Goal: Check status: Check status

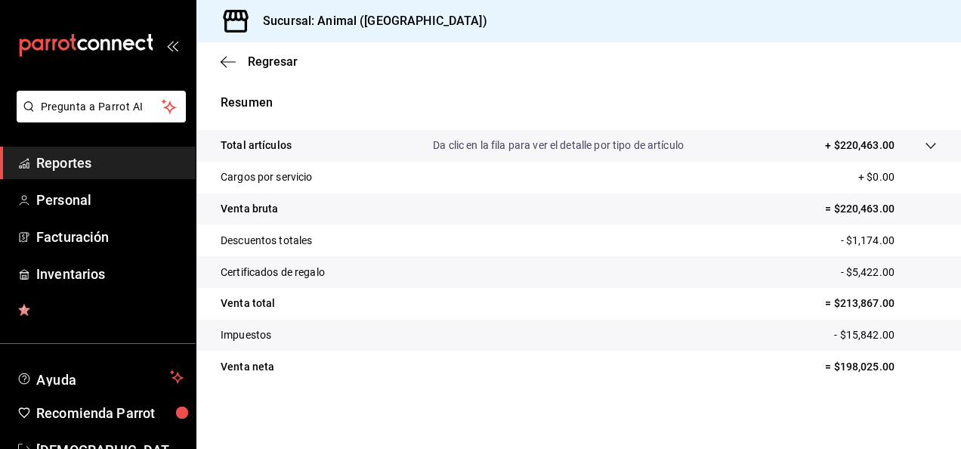
scroll to position [207, 0]
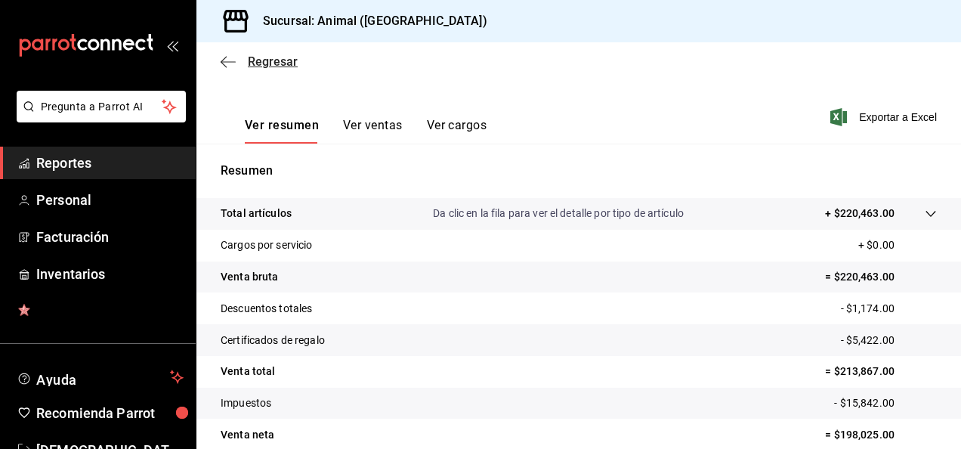
click at [221, 63] on icon "button" at bounding box center [228, 62] width 15 height 14
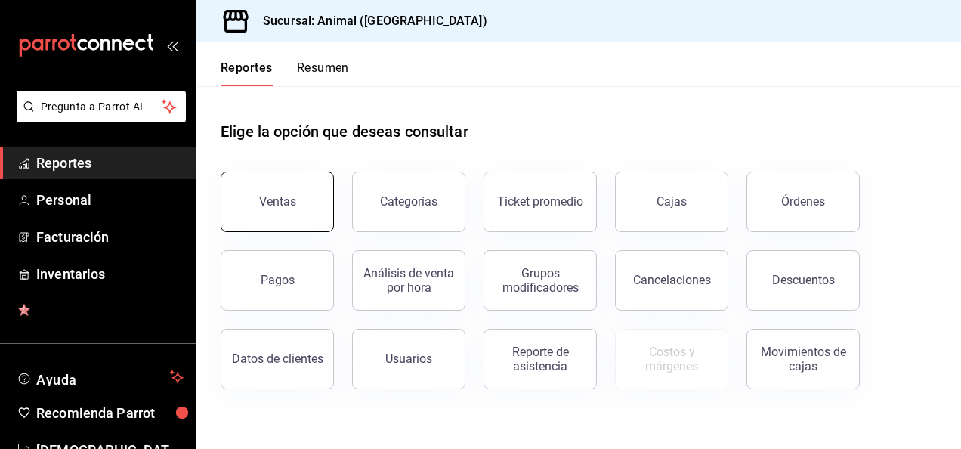
click at [287, 199] on div "Ventas" at bounding box center [277, 201] width 37 height 14
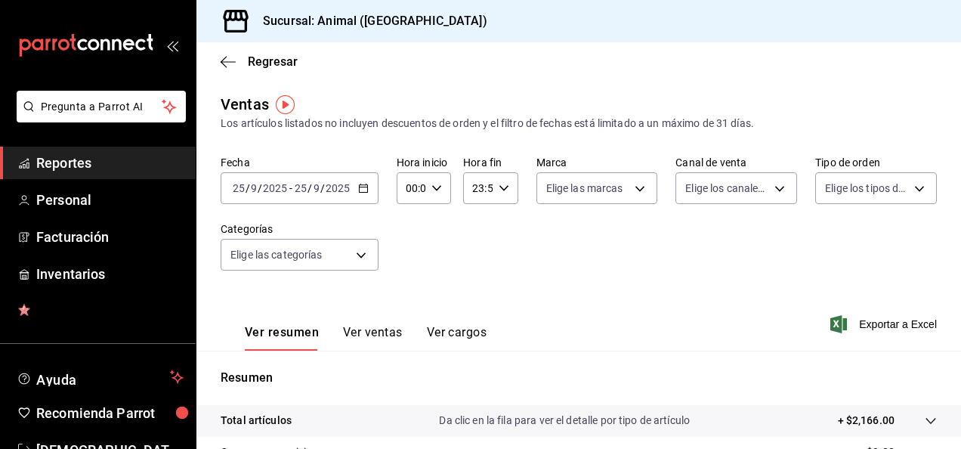
click at [360, 192] on icon "button" at bounding box center [363, 188] width 11 height 11
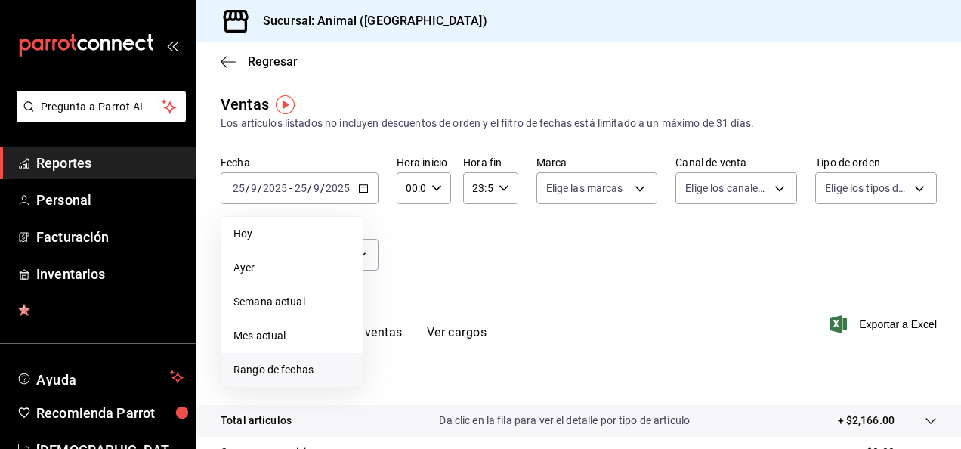
click at [328, 362] on span "Rango de fechas" at bounding box center [291, 370] width 117 height 16
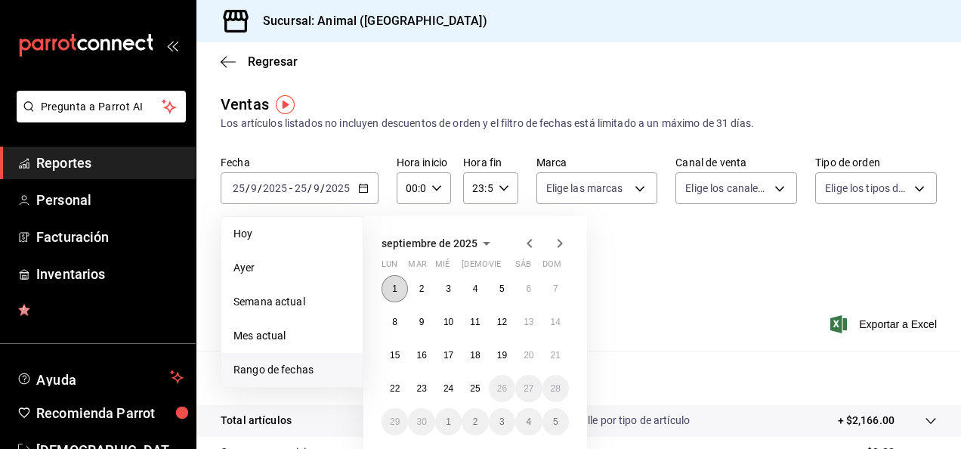
click at [397, 291] on button "1" at bounding box center [395, 288] width 26 height 27
click at [474, 388] on abbr "25" at bounding box center [475, 388] width 10 height 11
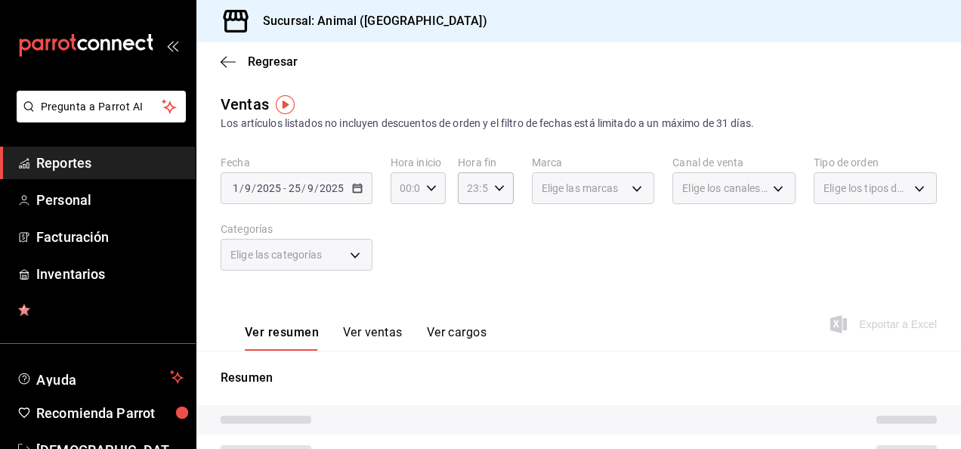
click at [431, 192] on icon "button" at bounding box center [431, 188] width 11 height 11
click at [409, 264] on button "04" at bounding box center [402, 258] width 21 height 30
type input "04:00"
click at [496, 192] on div at bounding box center [480, 224] width 961 height 449
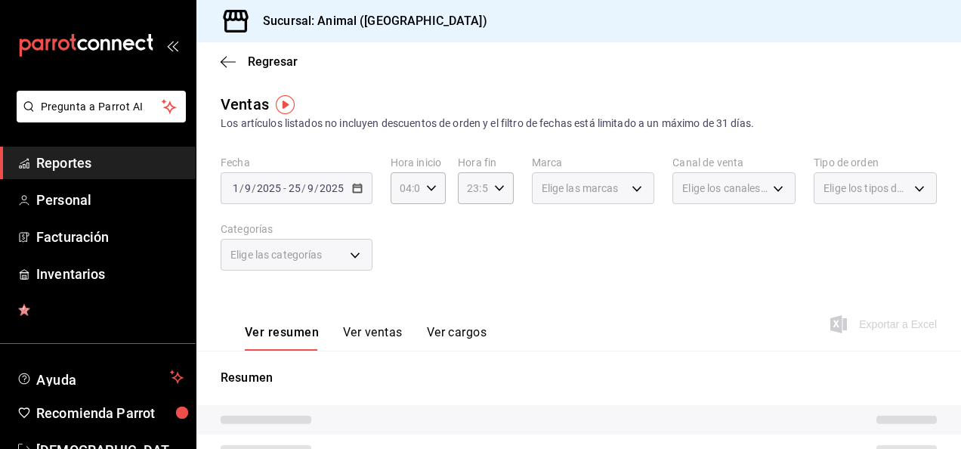
click at [496, 192] on icon "button" at bounding box center [499, 188] width 11 height 11
click at [476, 239] on button "04" at bounding box center [469, 239] width 21 height 30
click at [497, 225] on span "00" at bounding box center [496, 227] width 3 height 12
type input "04:00"
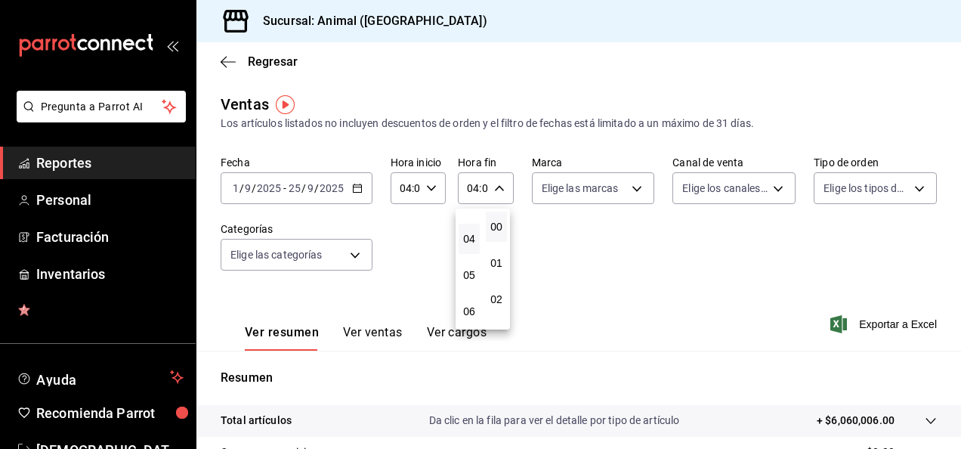
click at [476, 246] on button "04" at bounding box center [469, 239] width 21 height 30
click at [948, 236] on div at bounding box center [480, 224] width 961 height 449
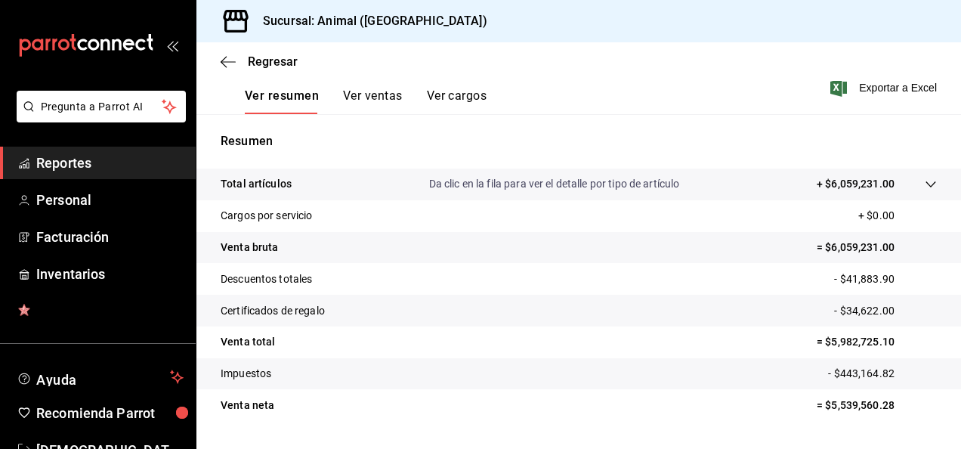
scroll to position [275, 0]
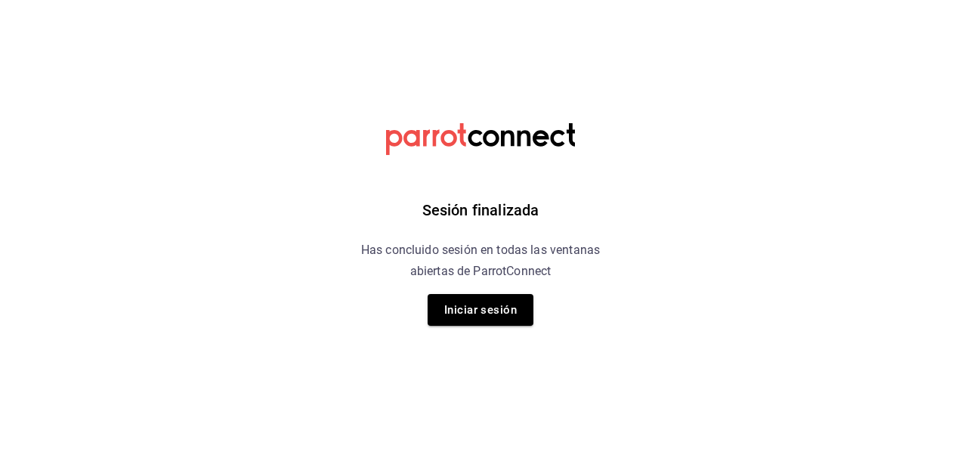
click at [77, 0] on html "Sesión finalizada Has concluido sesión en todas las ventanas abiertas de Parrot…" at bounding box center [480, 0] width 961 height 0
click at [472, 274] on button "Iniciar sesión" at bounding box center [481, 310] width 106 height 32
